Goal: Task Accomplishment & Management: Use online tool/utility

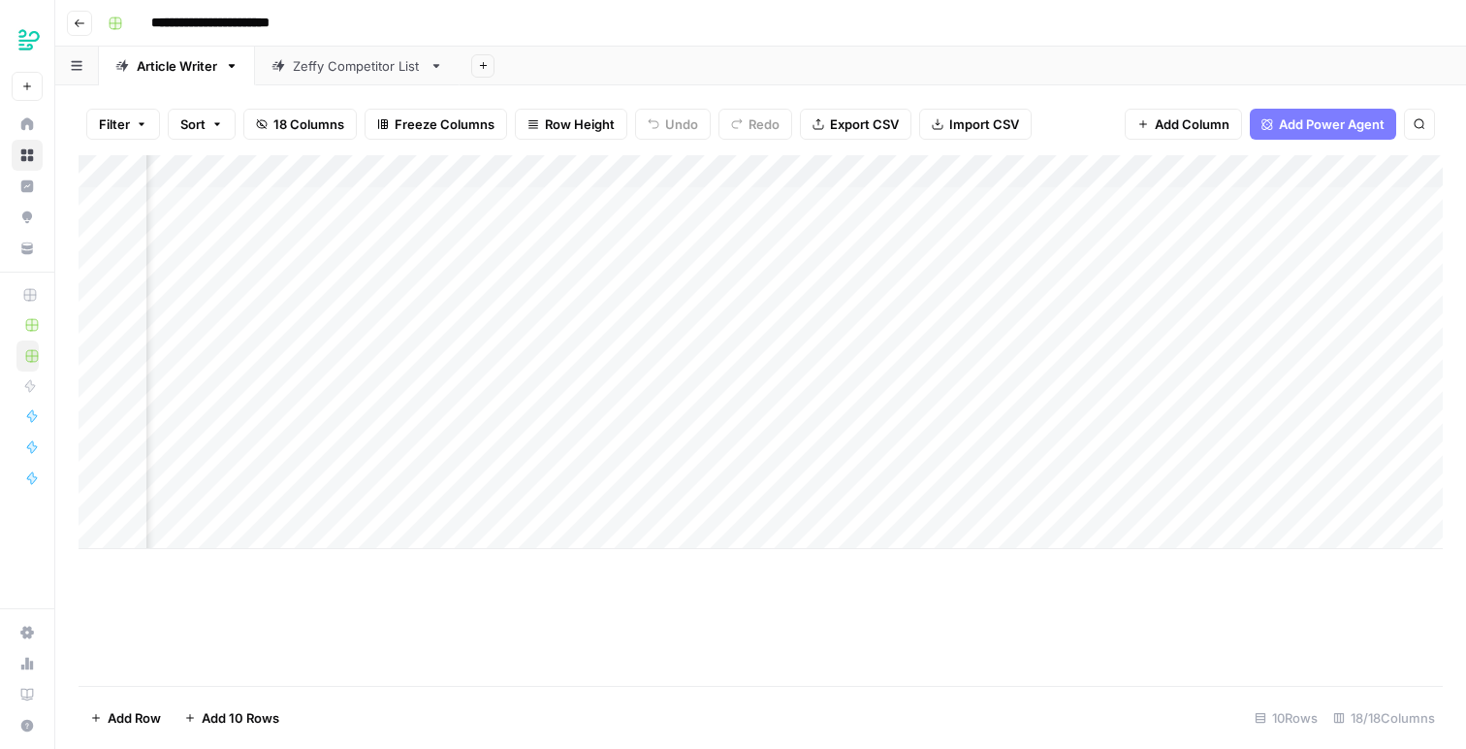
scroll to position [0, 411]
click at [946, 461] on div "Add Column" at bounding box center [761, 352] width 1364 height 394
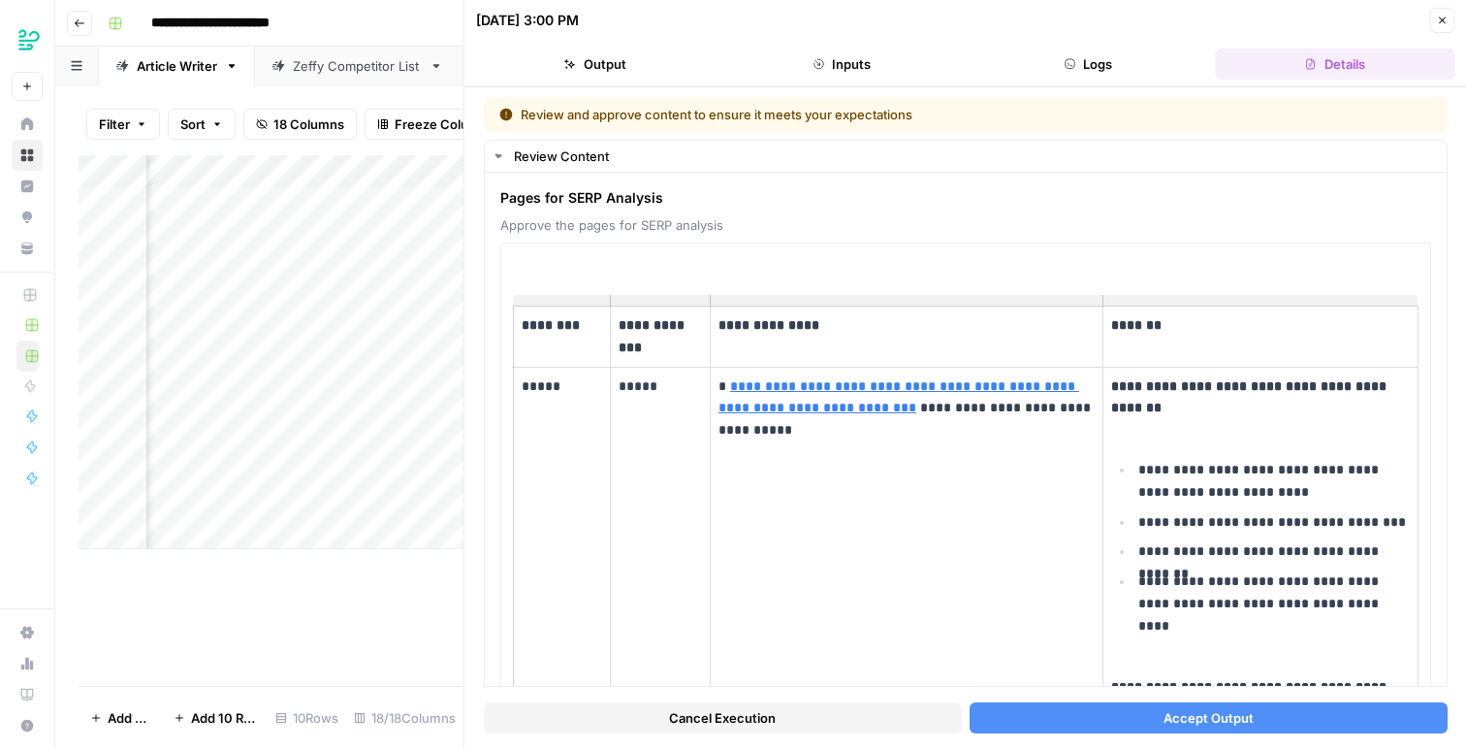
click at [1314, 720] on button "Accept Output" at bounding box center [1208, 717] width 478 height 31
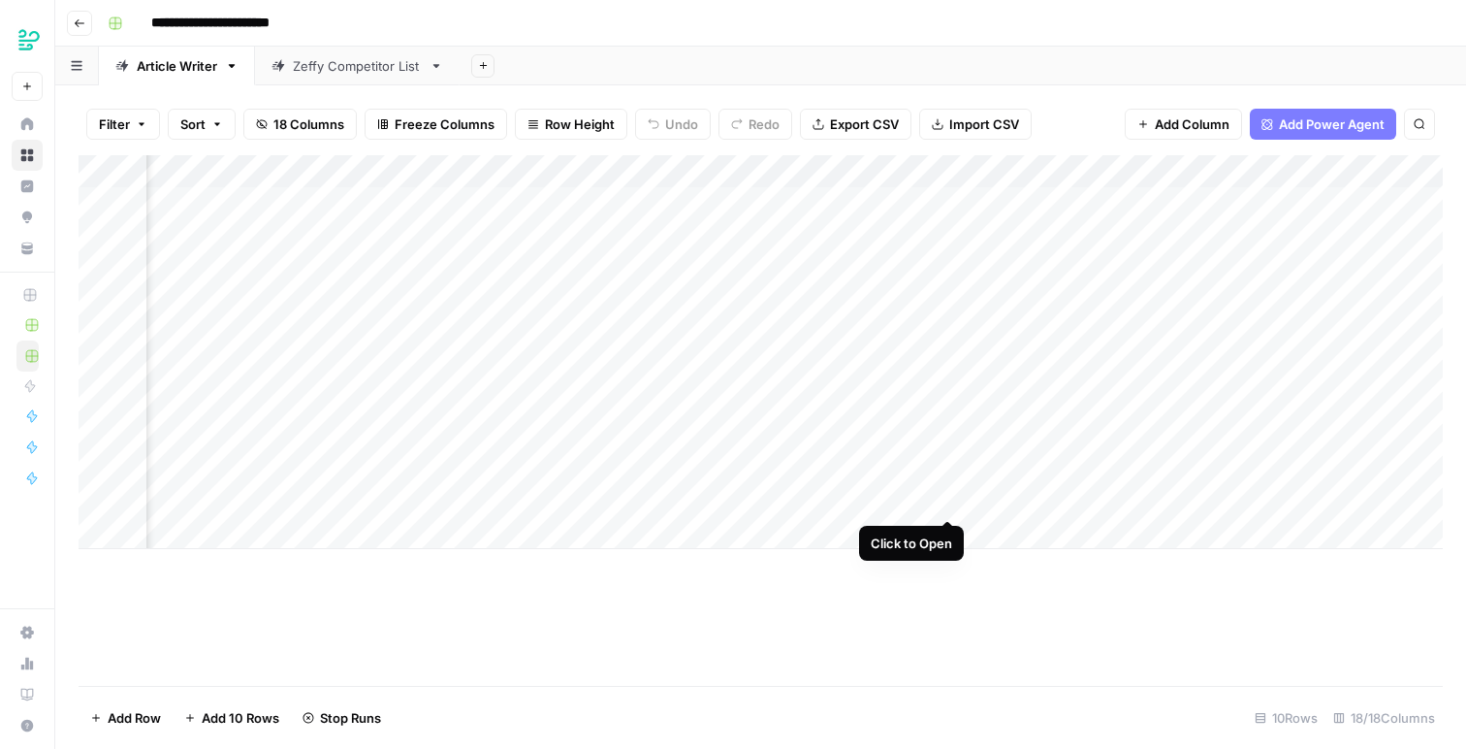
click at [948, 505] on div "Add Column" at bounding box center [761, 352] width 1364 height 394
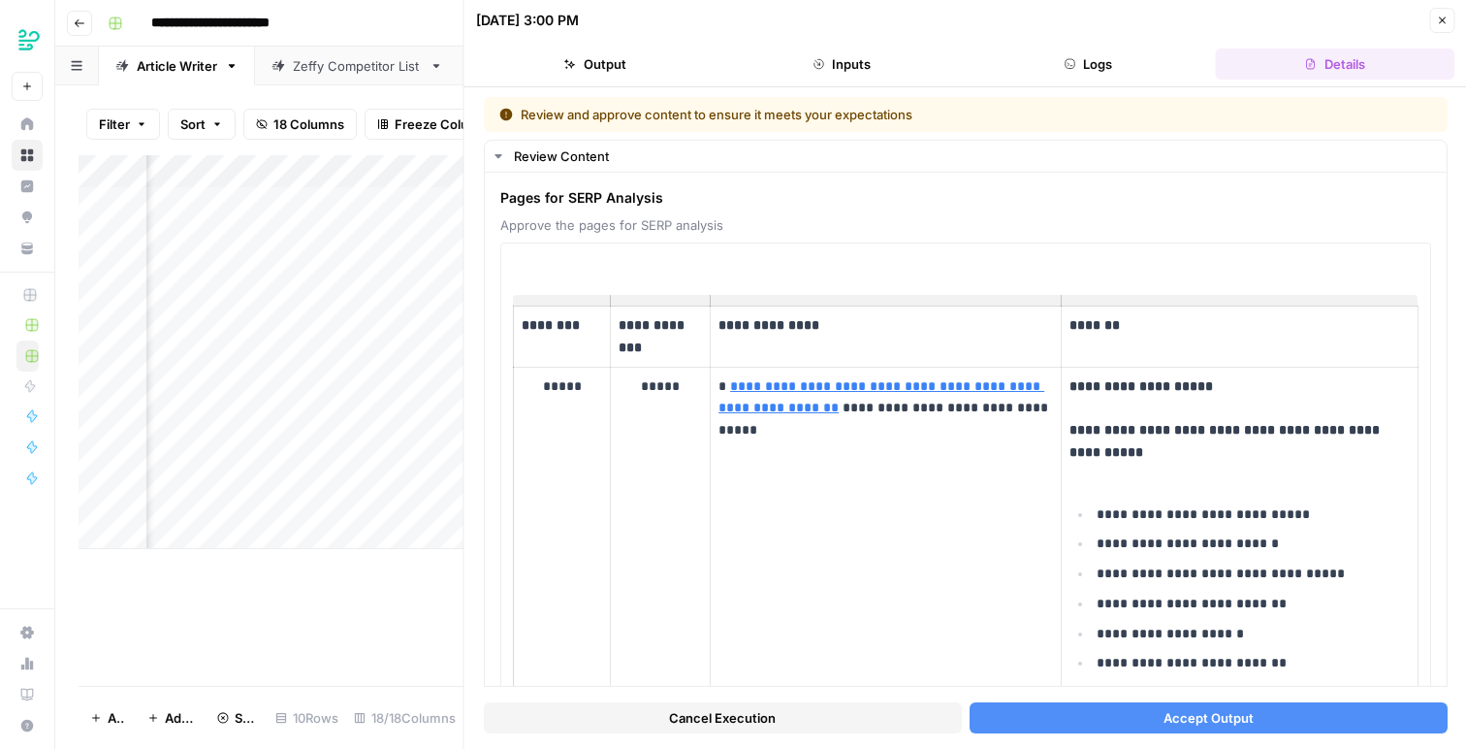
click at [1419, 721] on button "Accept Output" at bounding box center [1208, 717] width 478 height 31
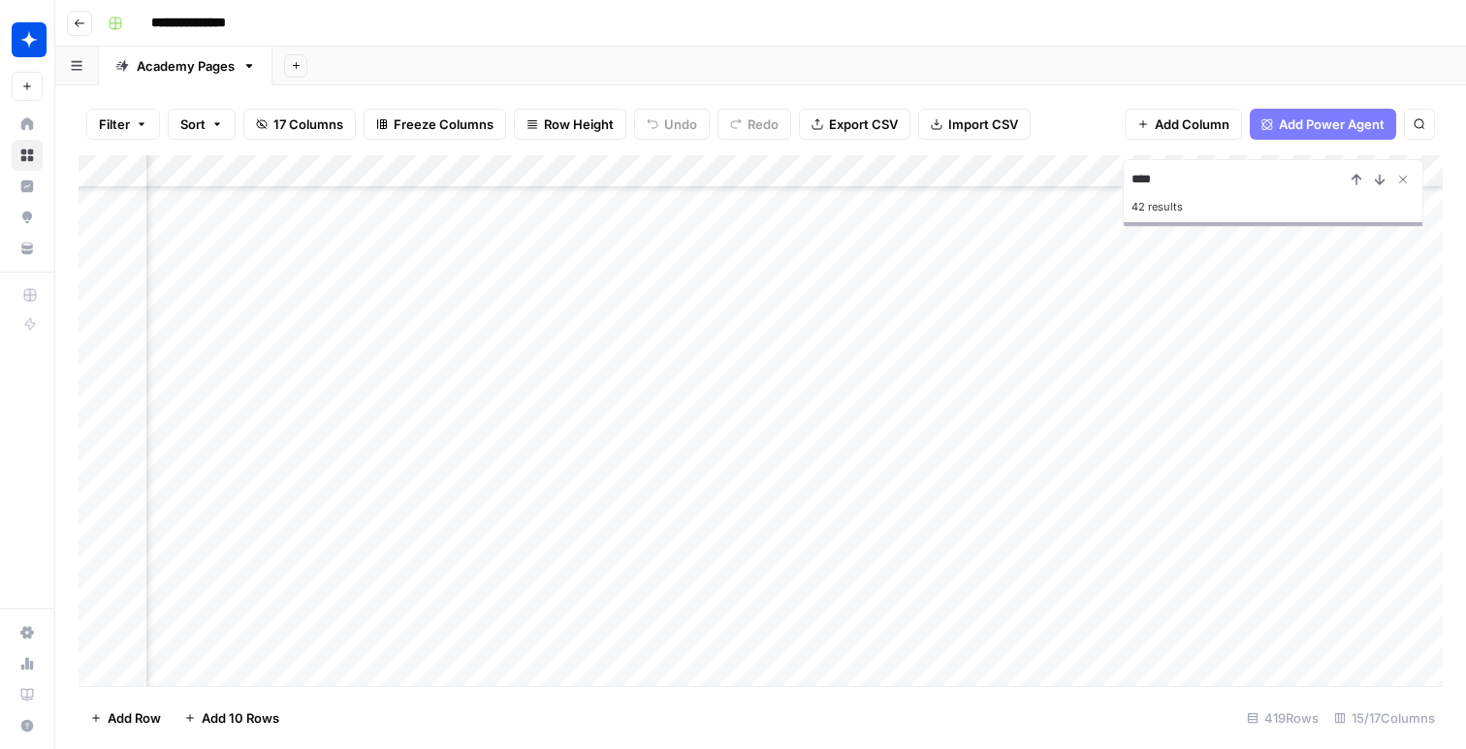
scroll to position [0, 1687]
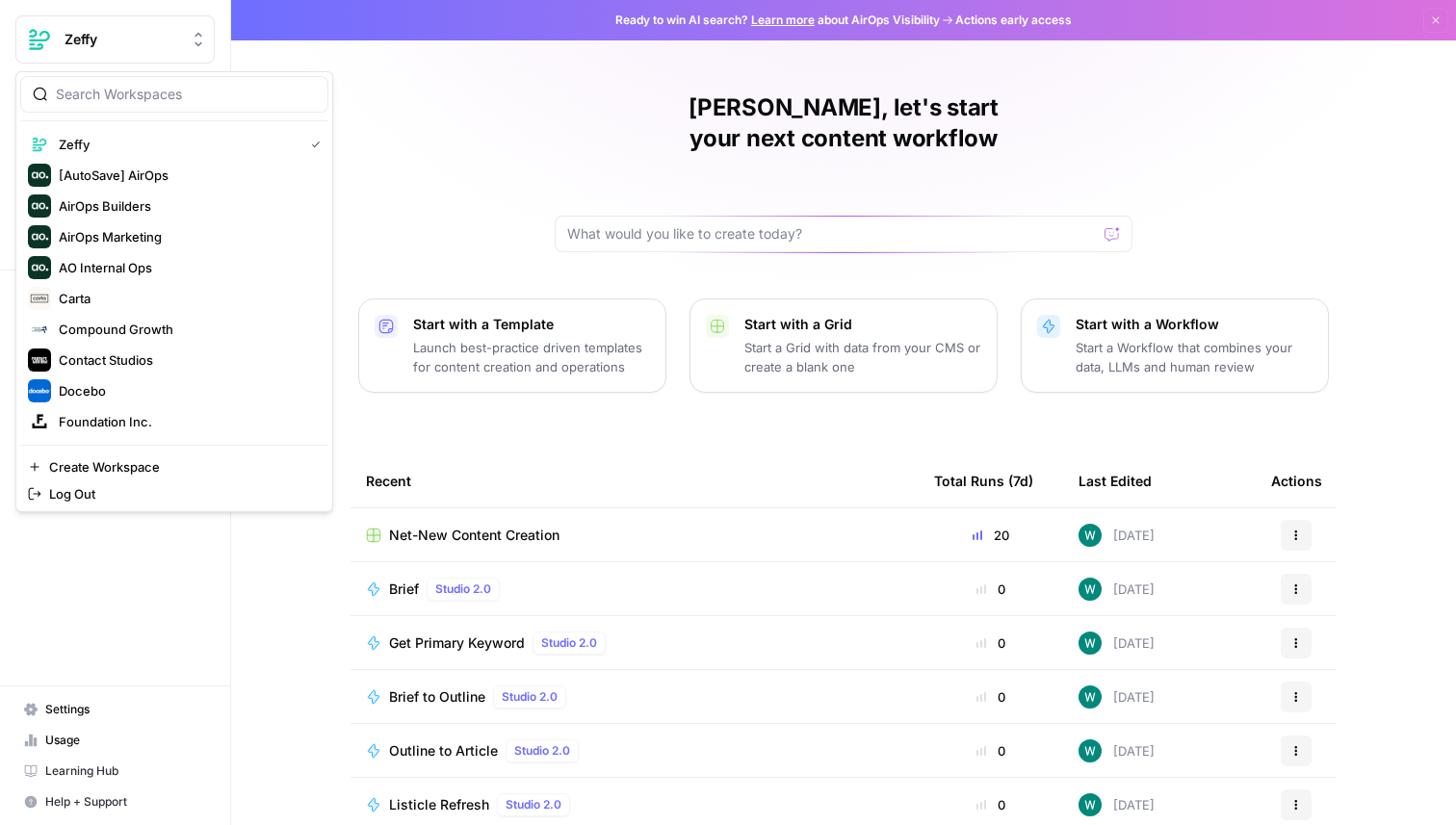
click at [145, 27] on button "Zeffy" at bounding box center [115, 40] width 200 height 48
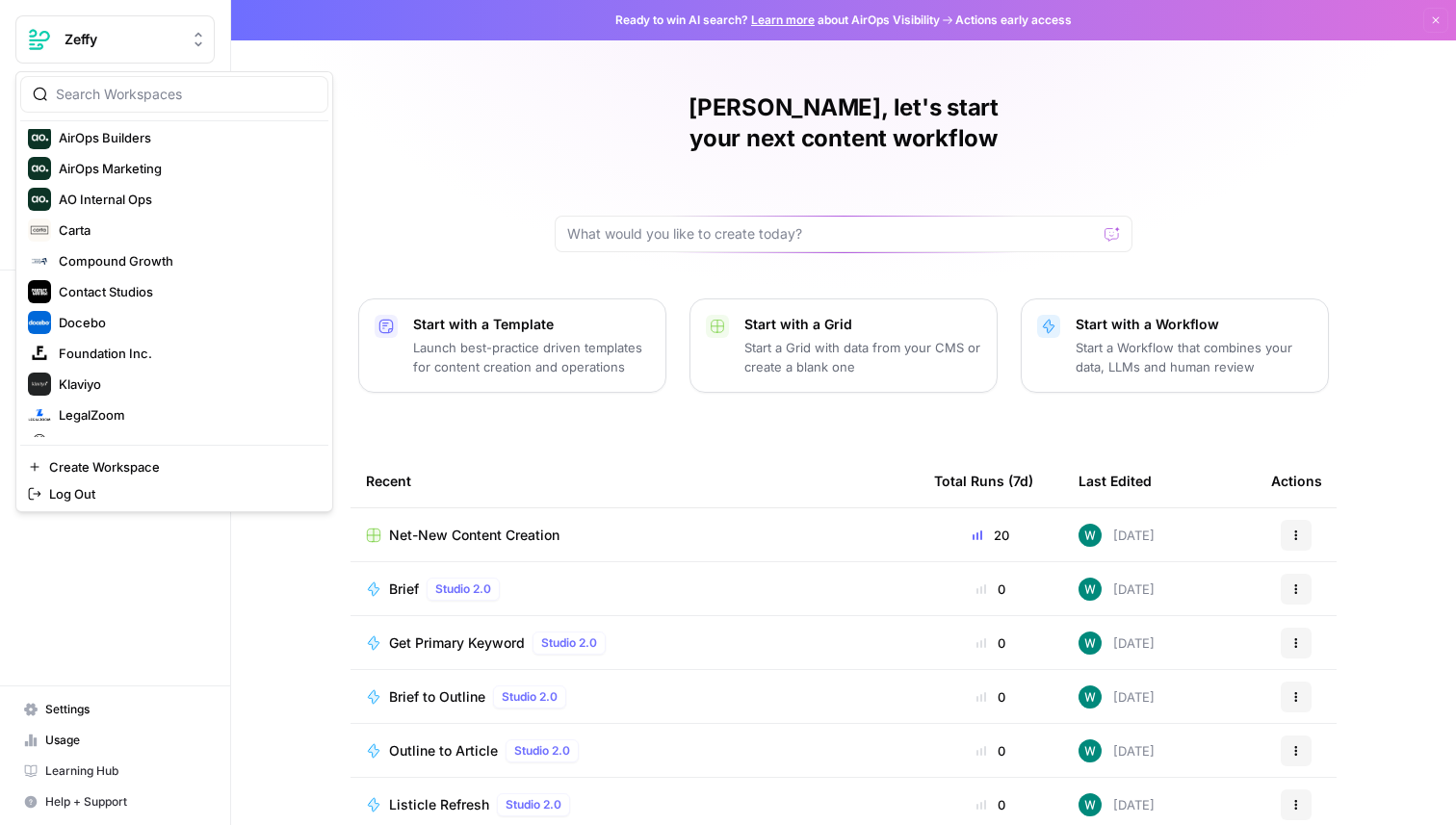
scroll to position [25, 0]
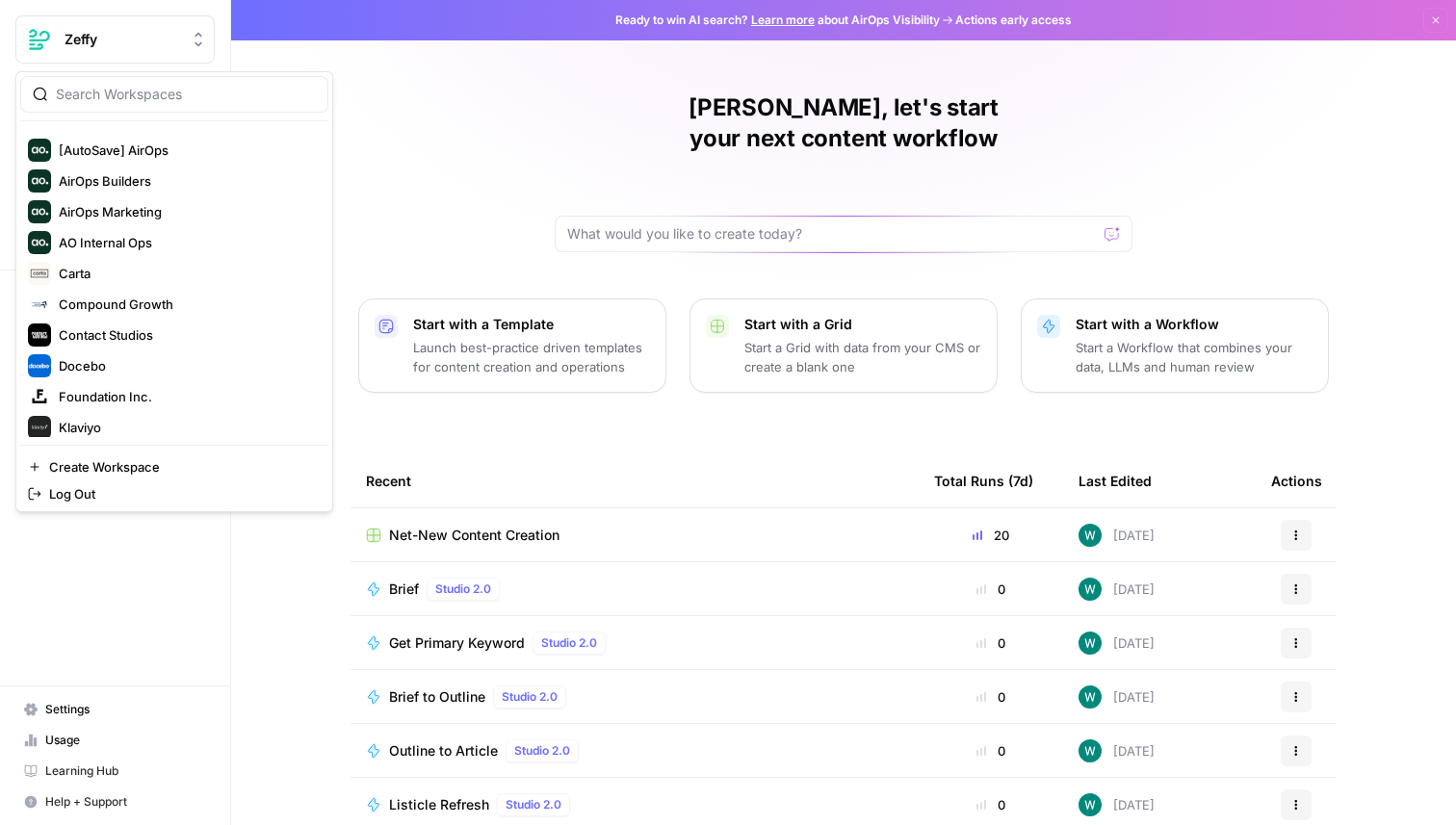
click at [454, 143] on div "[PERSON_NAME], let's start your next content workflow Start with a Template Lau…" at bounding box center [844, 458] width 1226 height 916
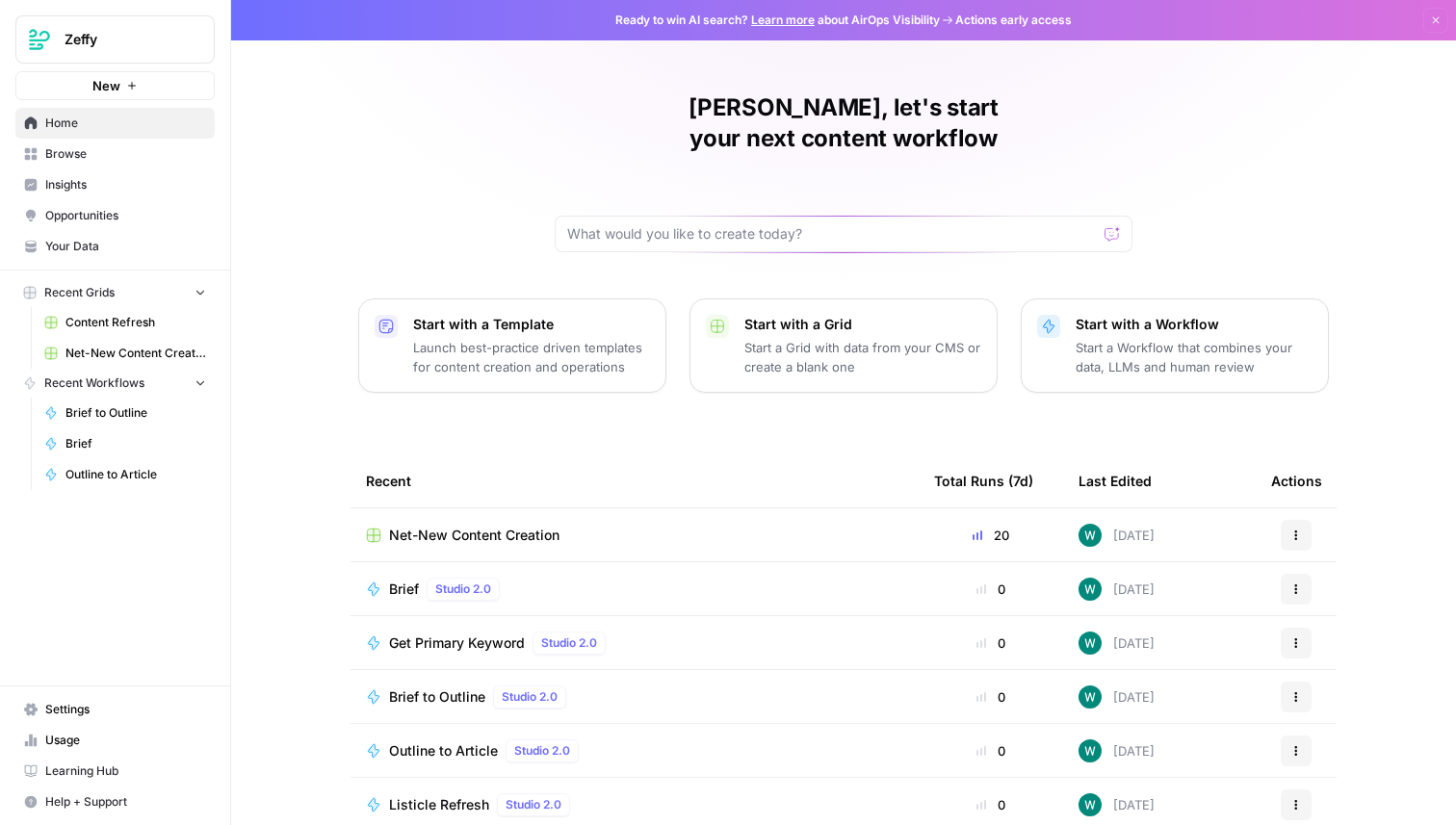
scroll to position [61, 0]
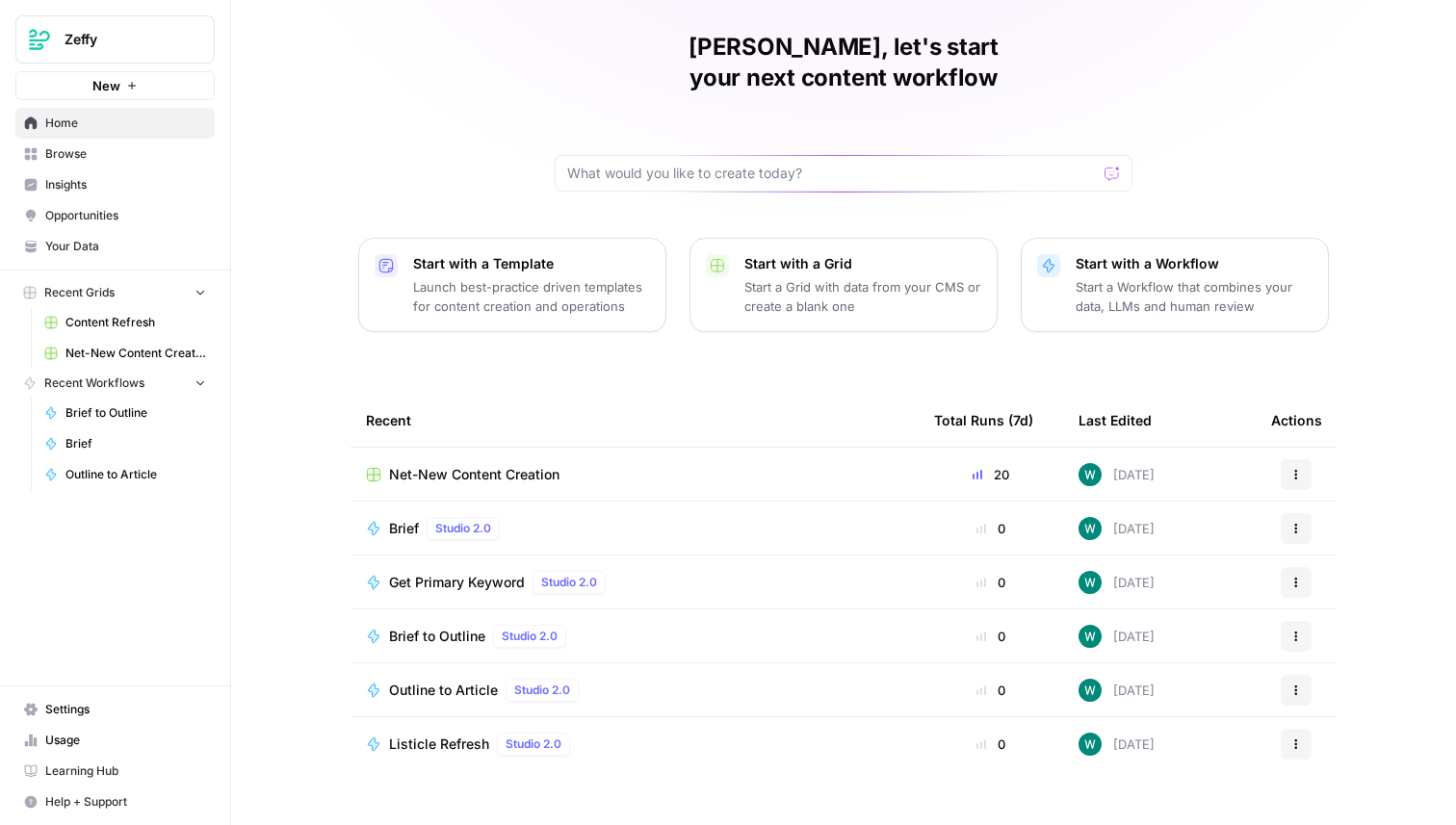
click at [175, 160] on span "Browse" at bounding box center [126, 153] width 161 height 17
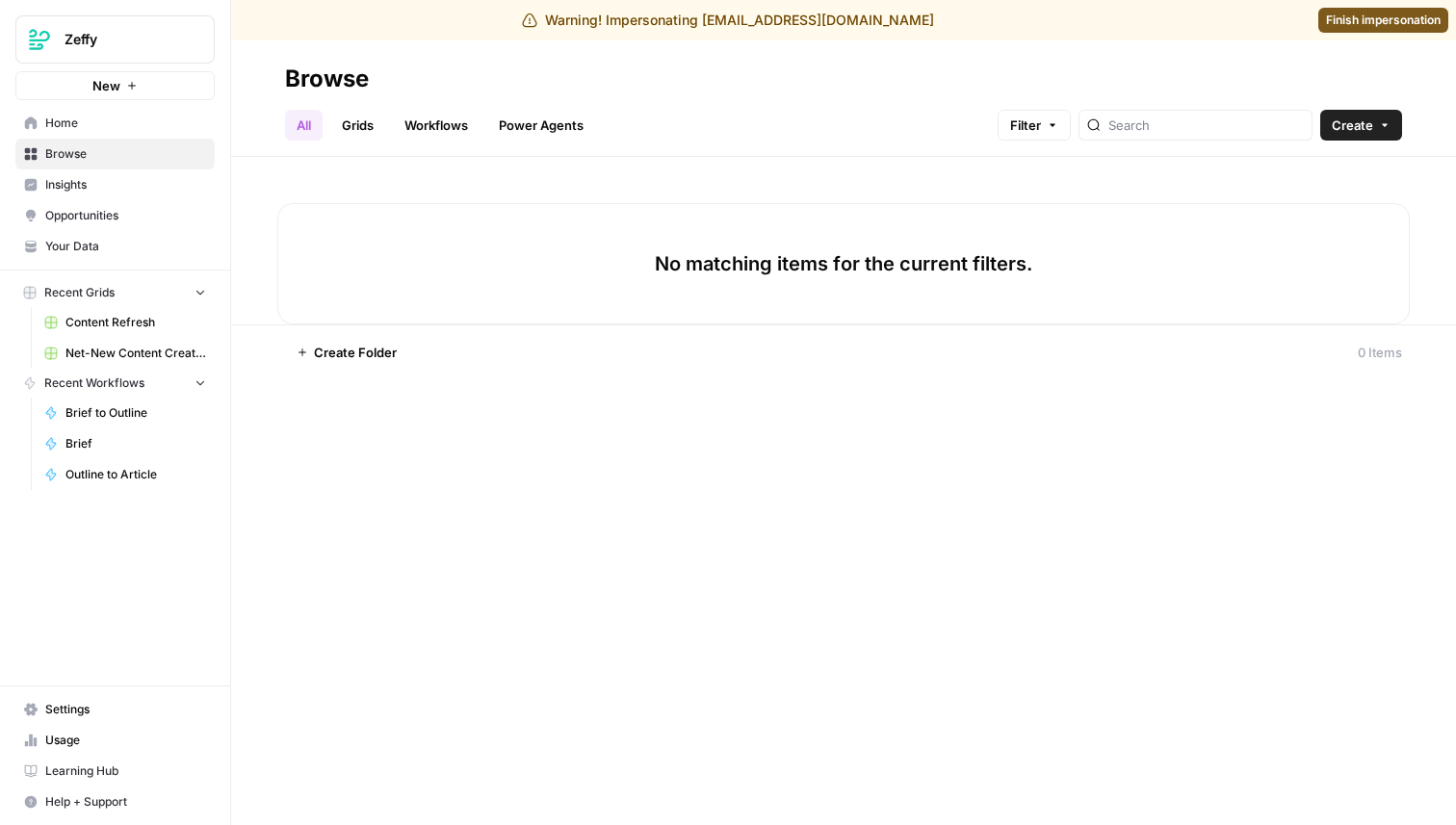
click at [1339, 16] on span "Finish impersonation" at bounding box center [1383, 20] width 114 height 17
